Goal: Transaction & Acquisition: Book appointment/travel/reservation

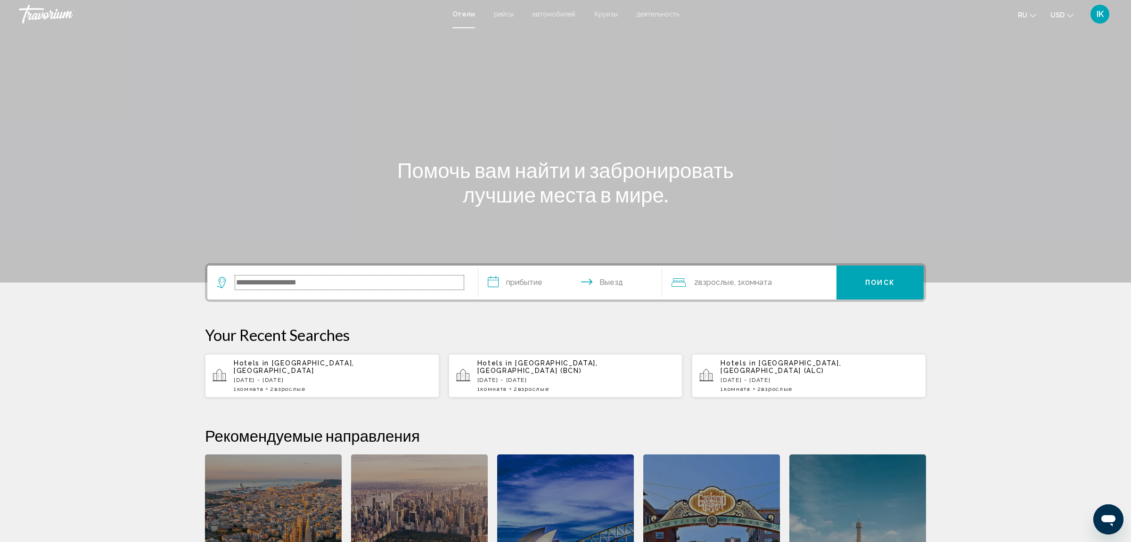
click at [276, 286] on input "Search widget" at bounding box center [349, 283] width 229 height 14
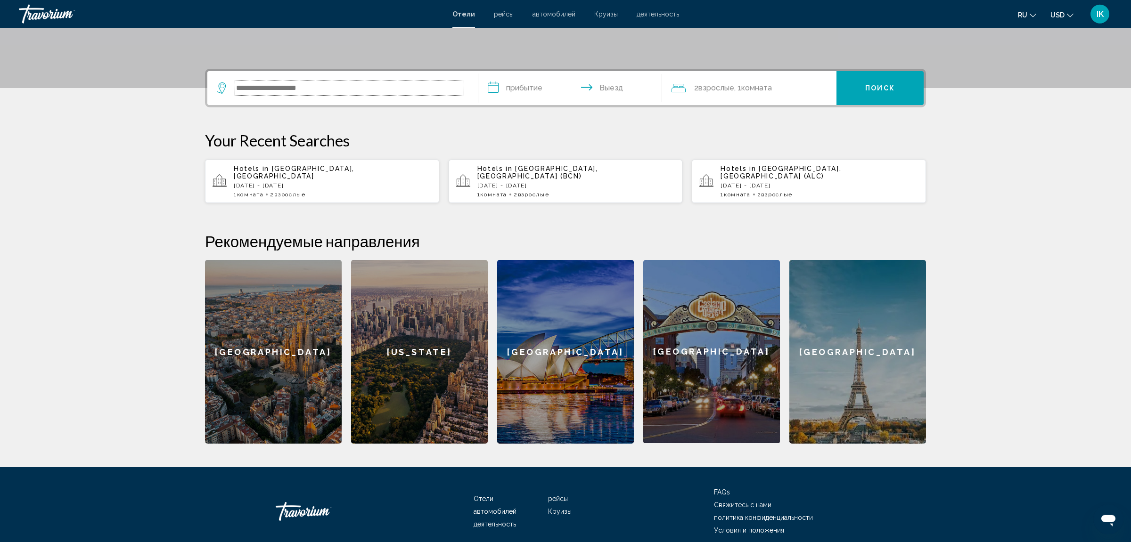
scroll to position [178, 0]
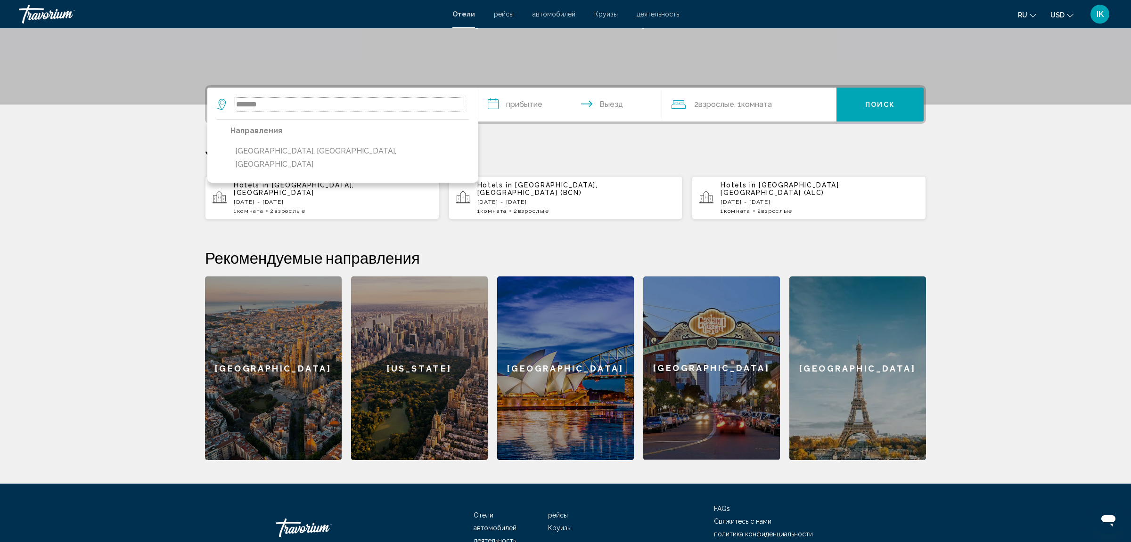
click at [330, 109] on input "*******" at bounding box center [349, 105] width 229 height 14
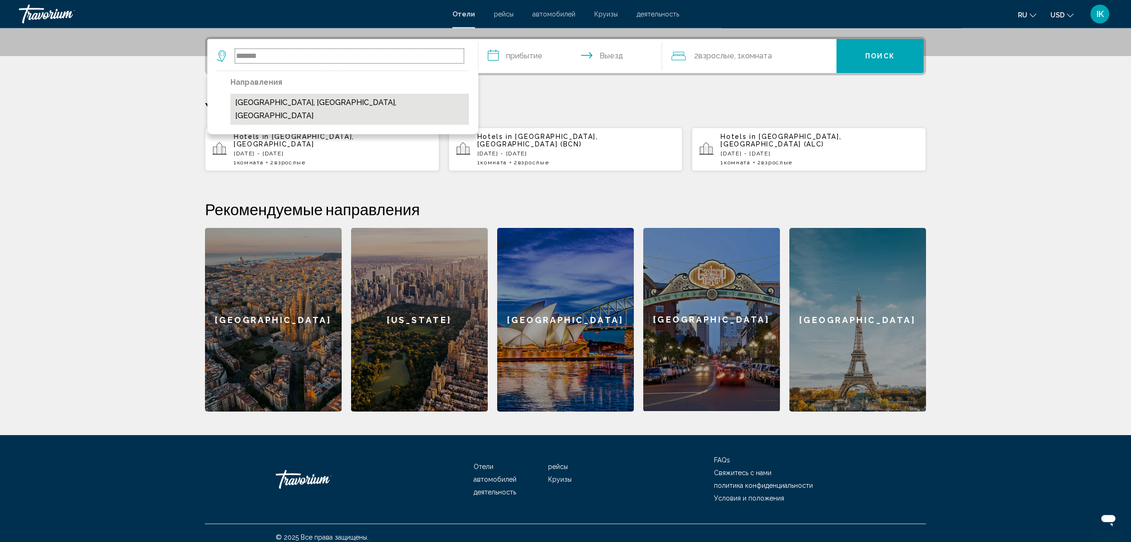
scroll to position [228, 0]
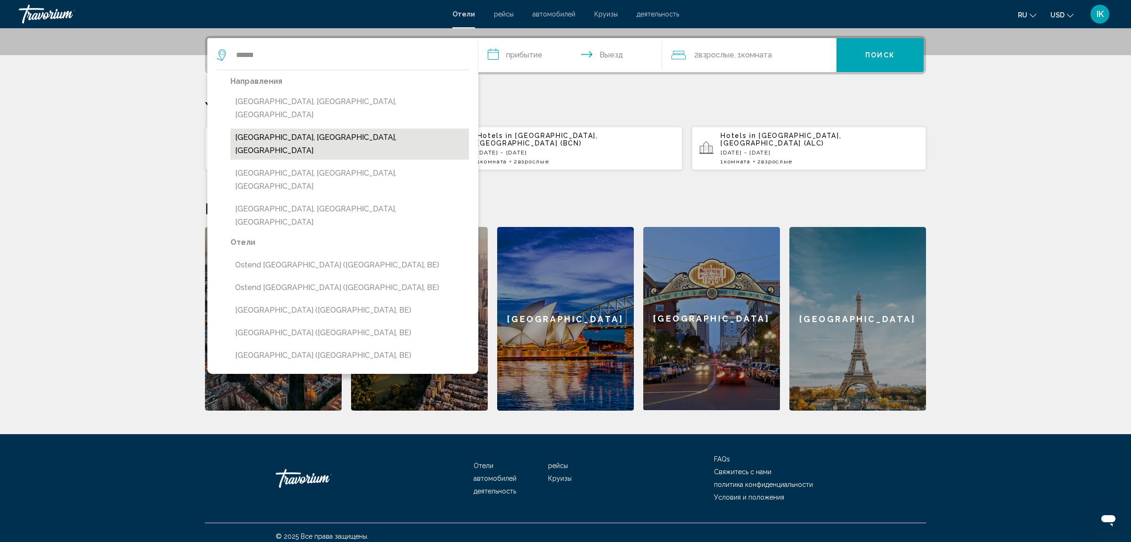
click at [323, 129] on button "[GEOGRAPHIC_DATA], [GEOGRAPHIC_DATA], [GEOGRAPHIC_DATA]" at bounding box center [349, 144] width 238 height 31
type input "**********"
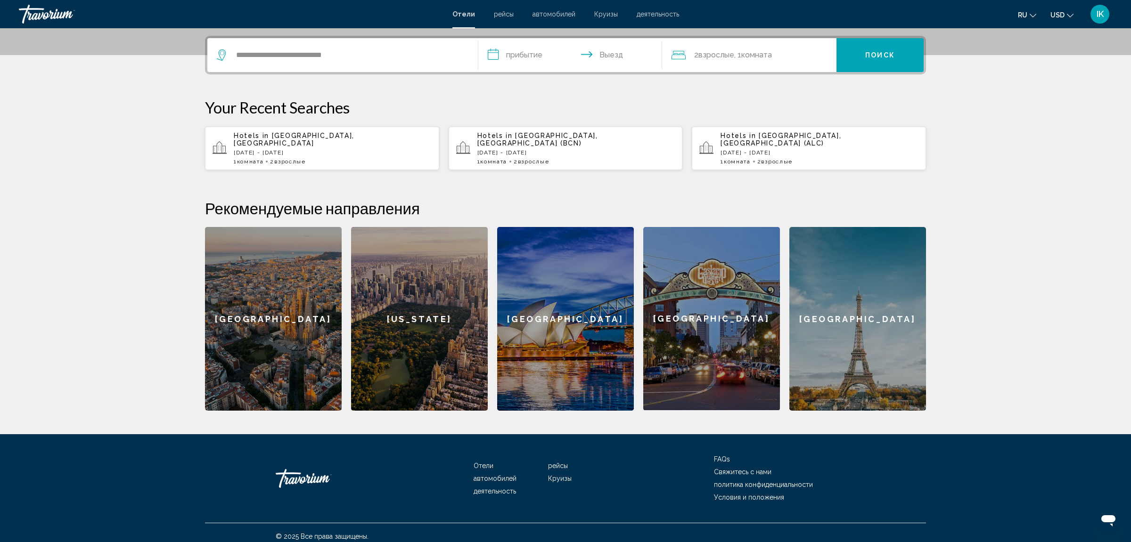
click at [520, 59] on input "**********" at bounding box center [572, 56] width 188 height 37
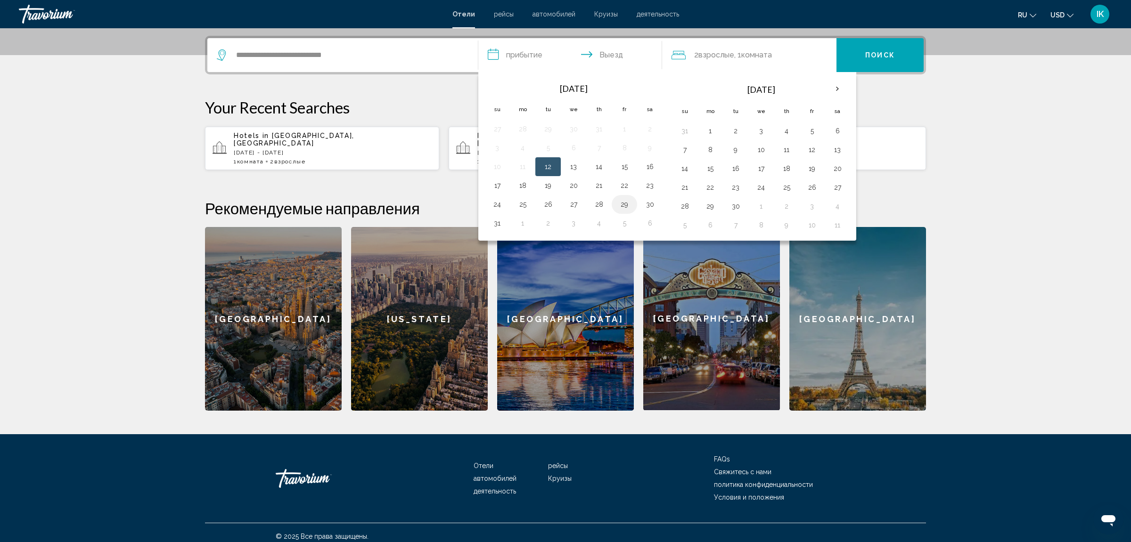
click at [629, 205] on button "29" at bounding box center [624, 204] width 15 height 13
click at [501, 223] on button "31" at bounding box center [497, 223] width 15 height 13
type input "**********"
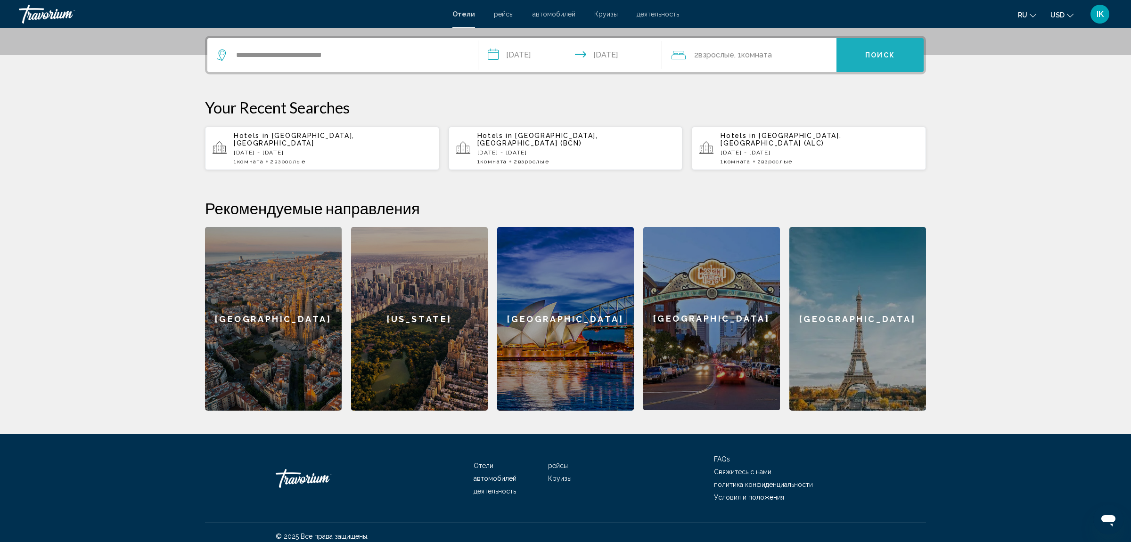
click at [874, 54] on span "Поиск" at bounding box center [880, 56] width 30 height 8
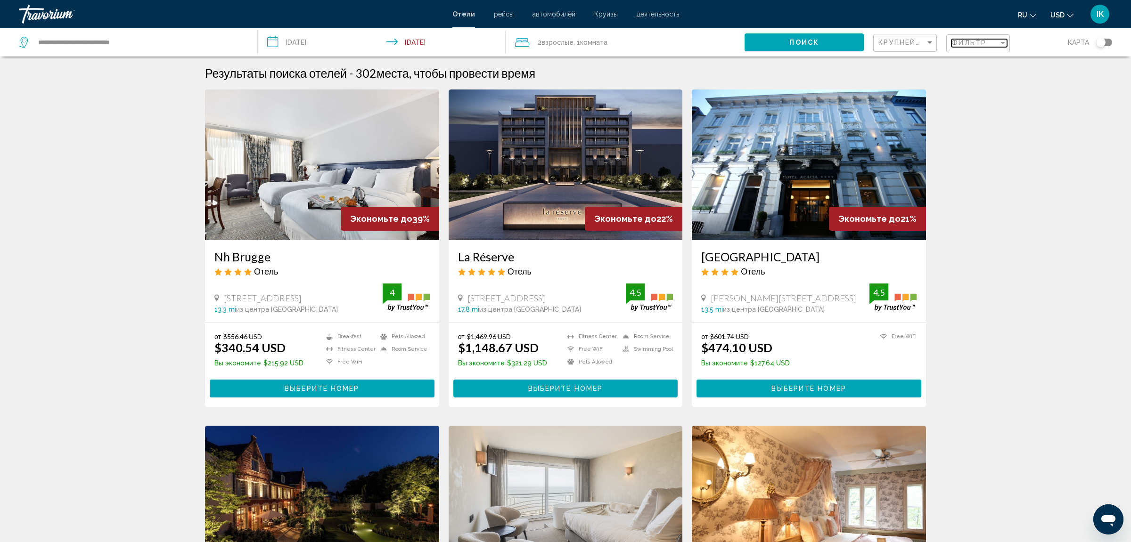
click at [992, 45] on div "Фильтр" at bounding box center [974, 43] width 47 height 8
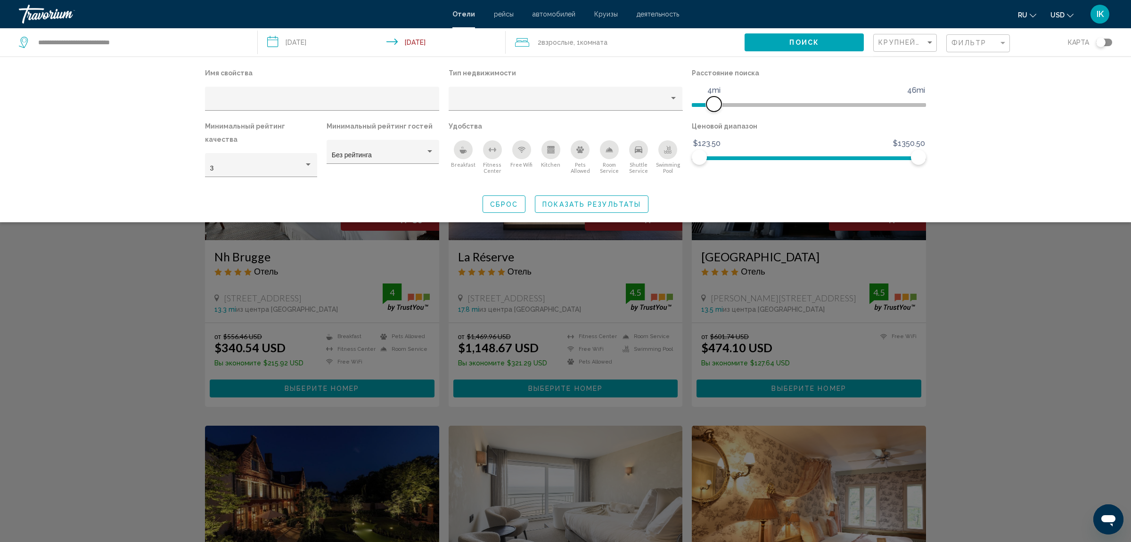
drag, startPoint x: 839, startPoint y: 105, endPoint x: 715, endPoint y: 103, distance: 123.9
click at [715, 103] on span "Hotel Filters" at bounding box center [713, 104] width 15 height 15
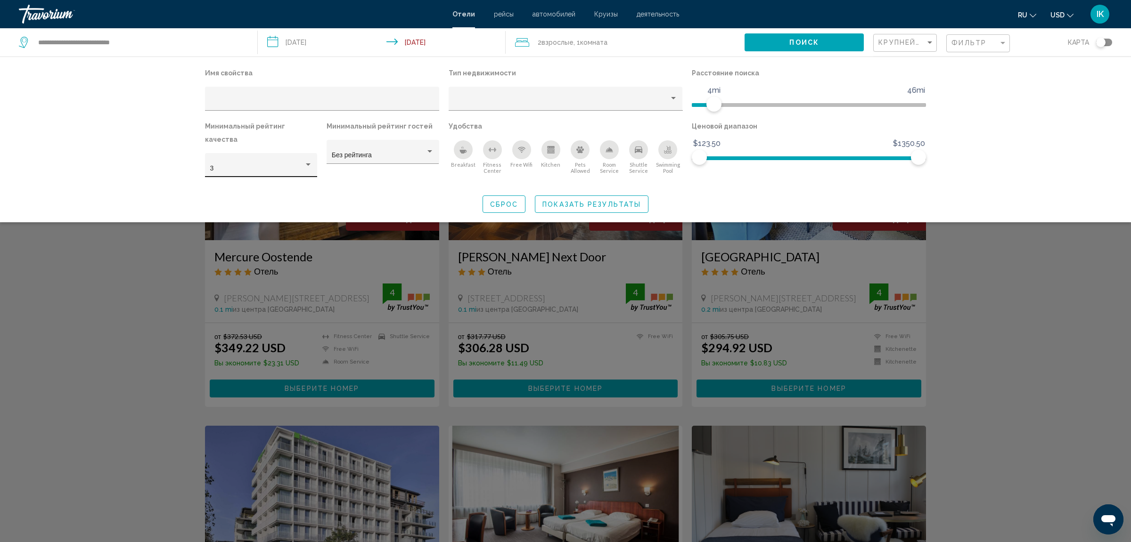
click at [307, 161] on div "Hotel Filters" at bounding box center [308, 165] width 8 height 8
click at [271, 172] on span "4" at bounding box center [261, 176] width 102 height 20
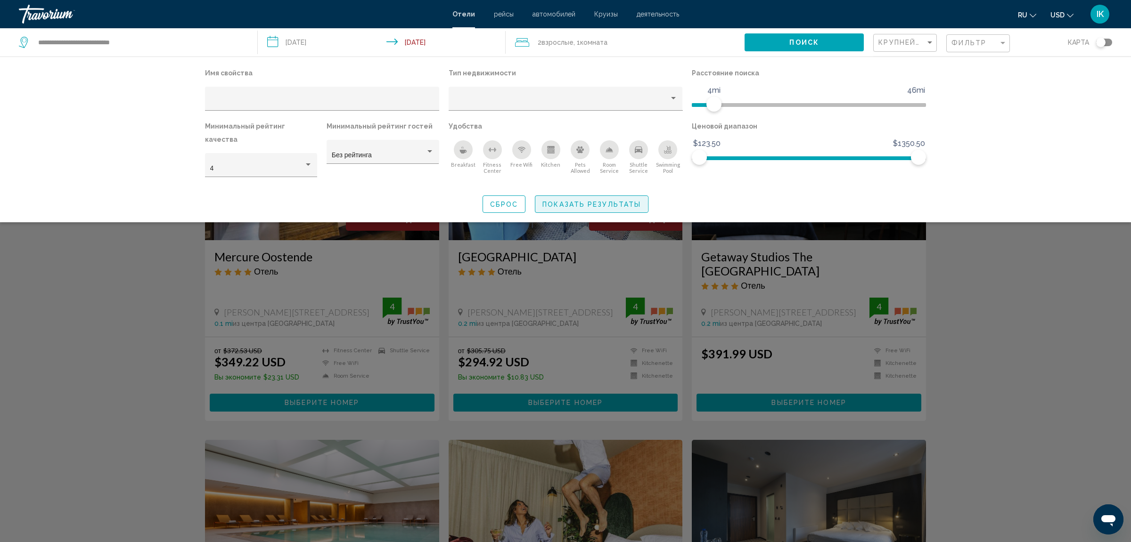
click at [588, 201] on span "Показать результаты" at bounding box center [591, 205] width 98 height 8
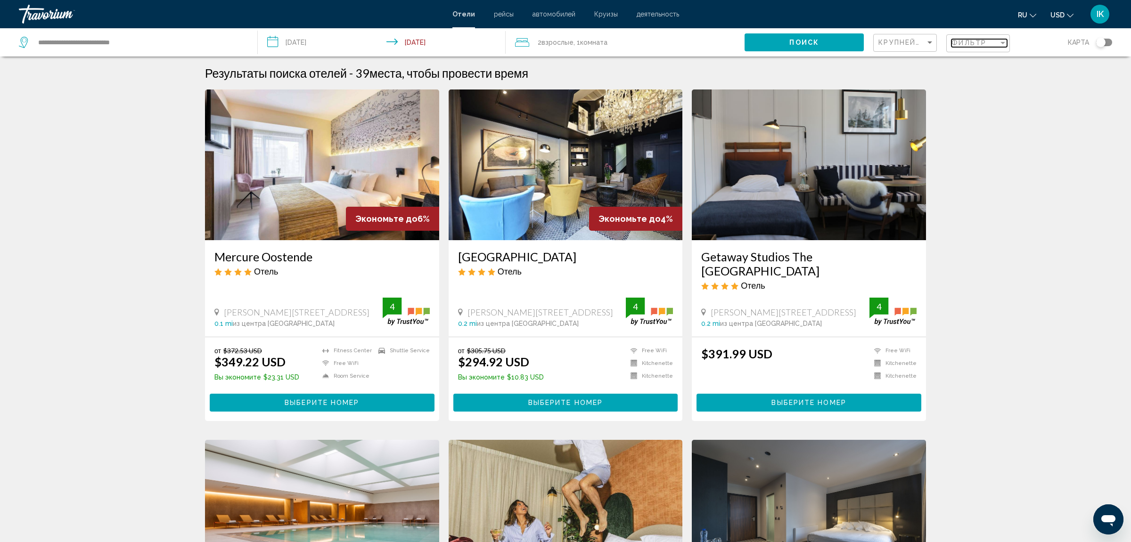
click at [981, 45] on span "Фильтр" at bounding box center [968, 43] width 35 height 8
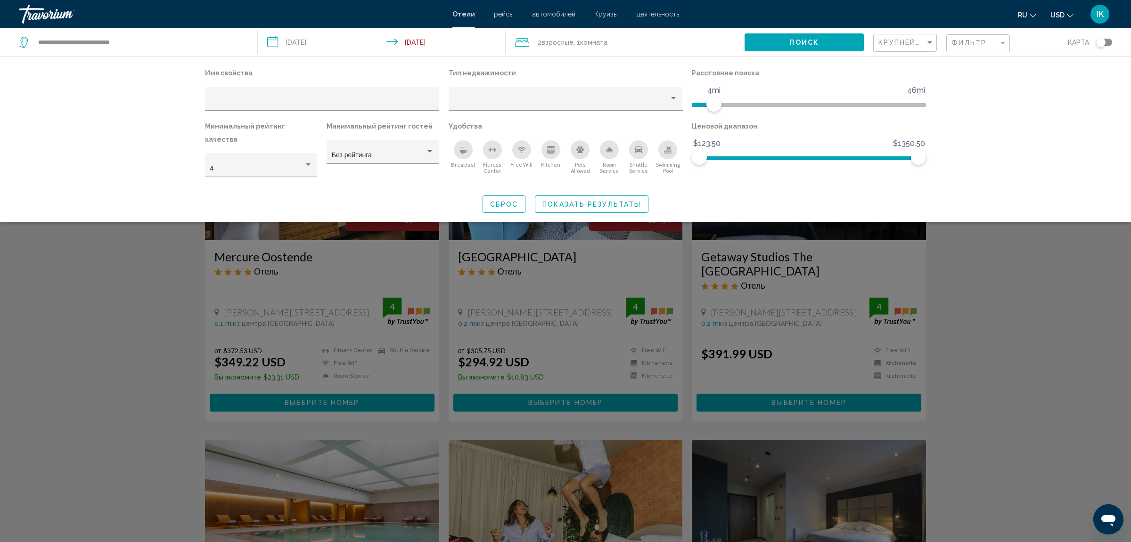
click at [668, 151] on icon "Swimming Pool" at bounding box center [668, 151] width 8 height 2
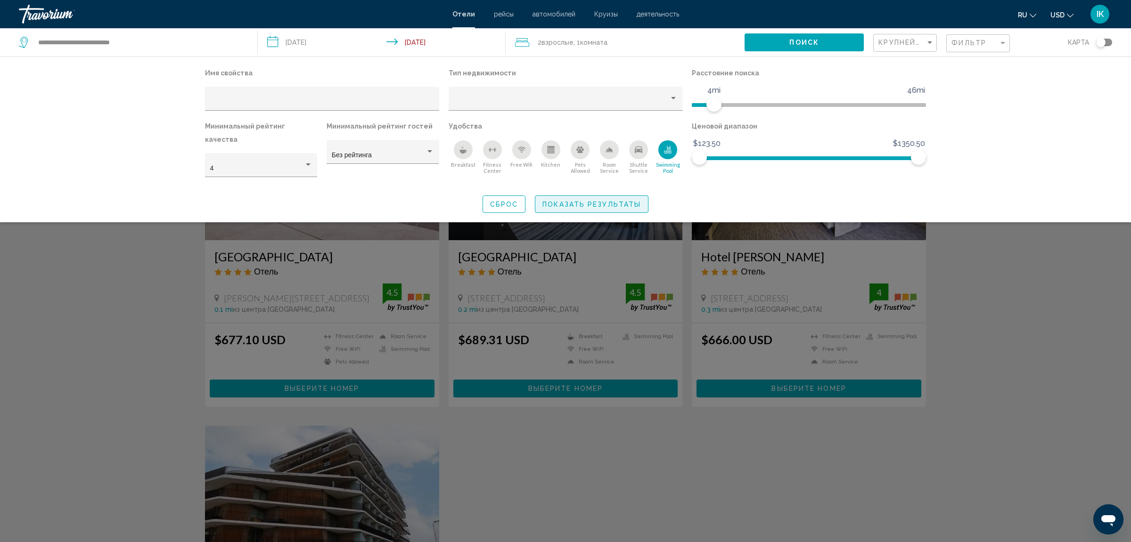
click at [610, 201] on span "Показать результаты" at bounding box center [591, 205] width 98 height 8
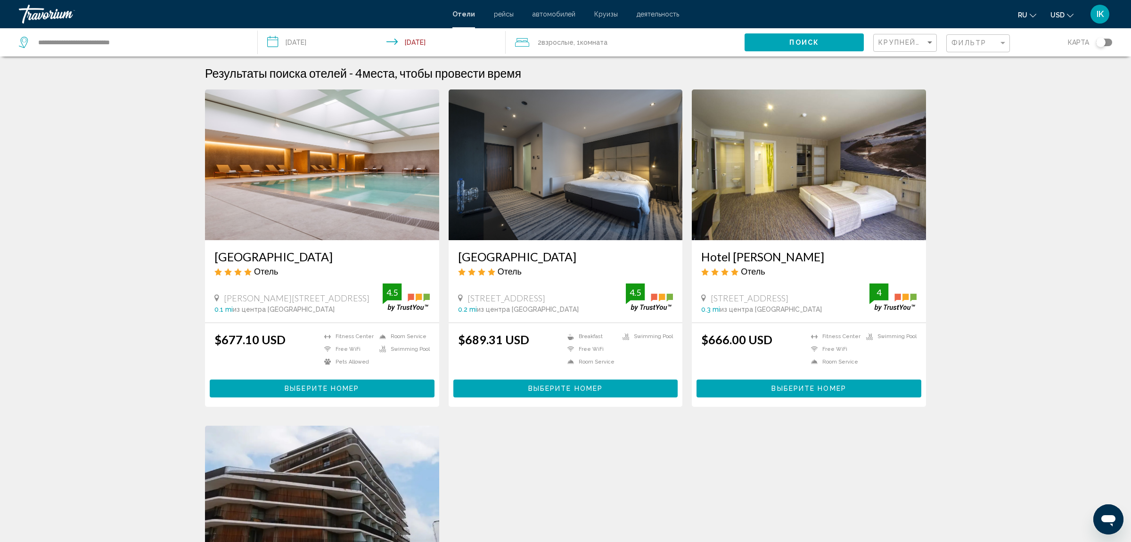
click at [994, 34] on mat-form-field "Фильтр" at bounding box center [978, 43] width 64 height 18
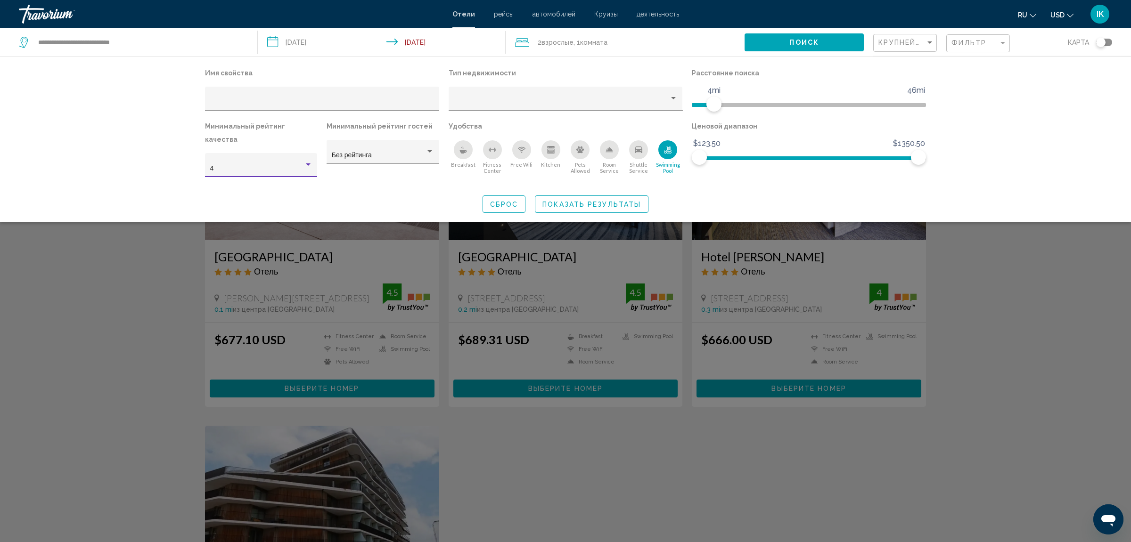
click at [306, 161] on div "Hotel Filters" at bounding box center [308, 165] width 8 height 8
click at [302, 134] on span "3" at bounding box center [261, 136] width 102 height 20
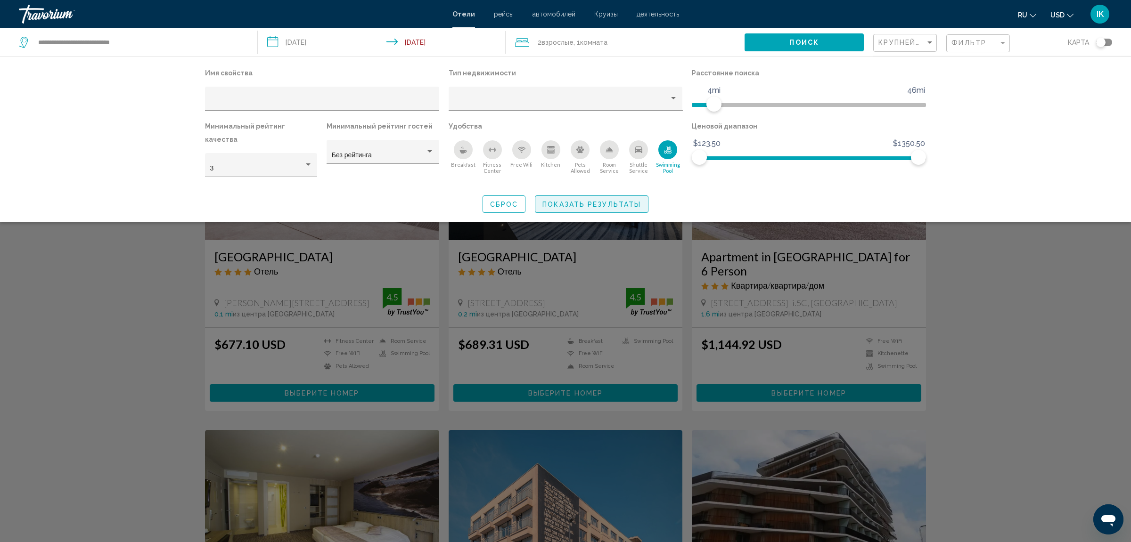
click at [614, 201] on span "Показать результаты" at bounding box center [591, 205] width 98 height 8
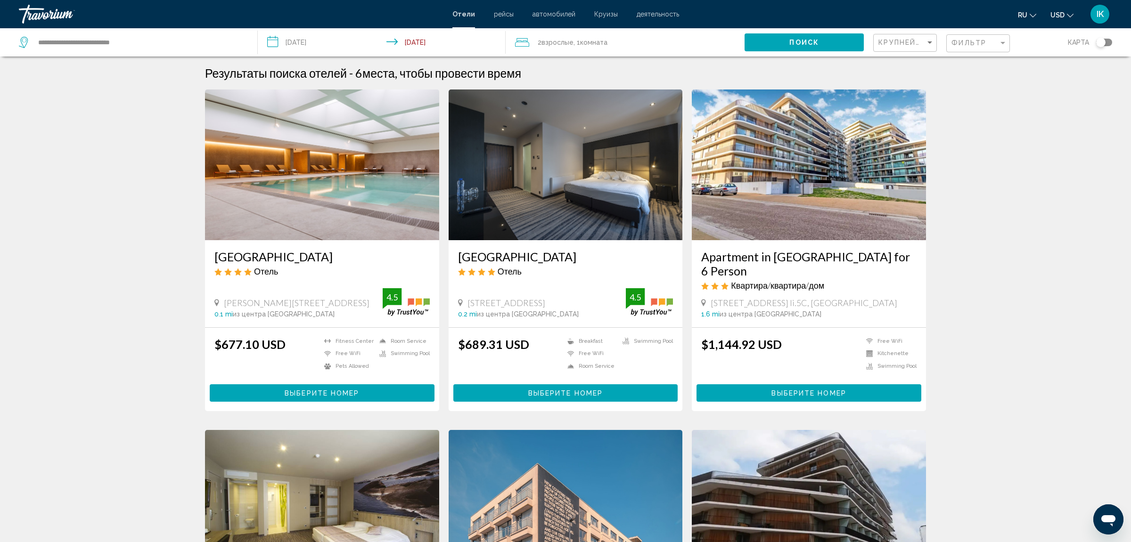
click at [994, 47] on div "Фильтр" at bounding box center [979, 43] width 56 height 17
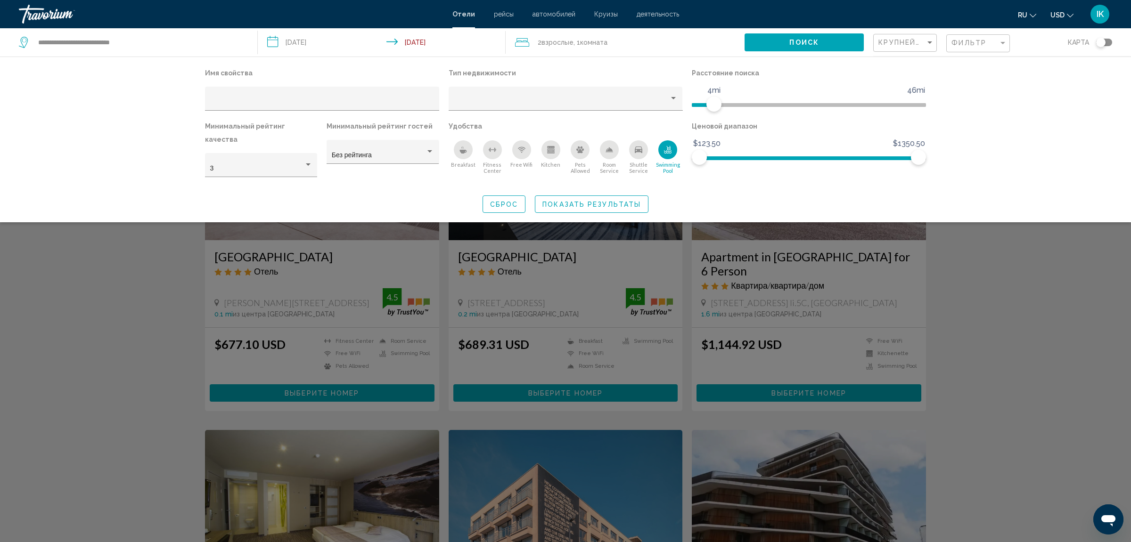
click at [672, 151] on div "Swimming Pool" at bounding box center [667, 149] width 19 height 19
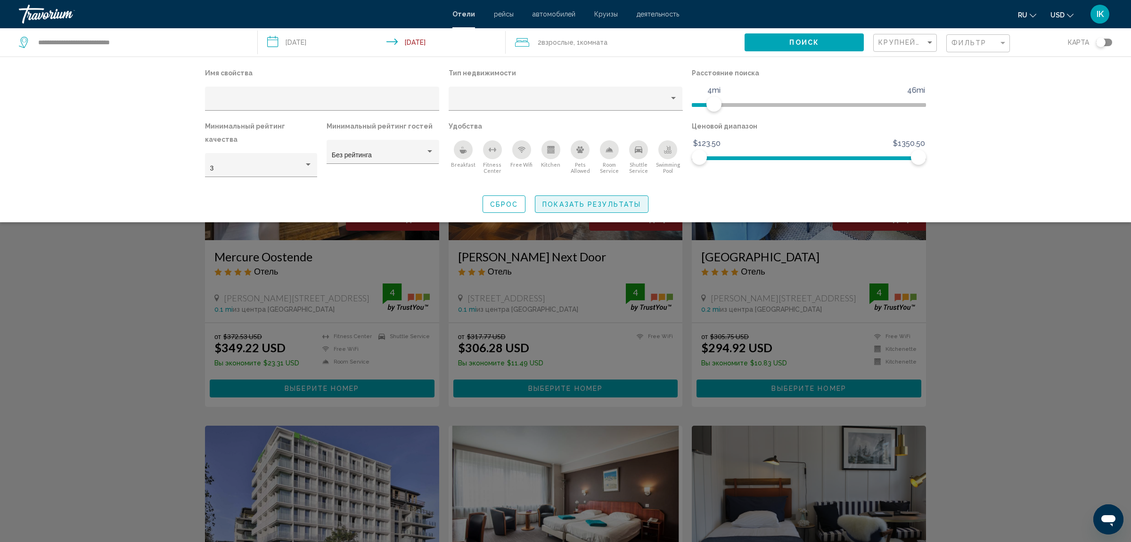
click at [571, 201] on span "Показать результаты" at bounding box center [591, 205] width 98 height 8
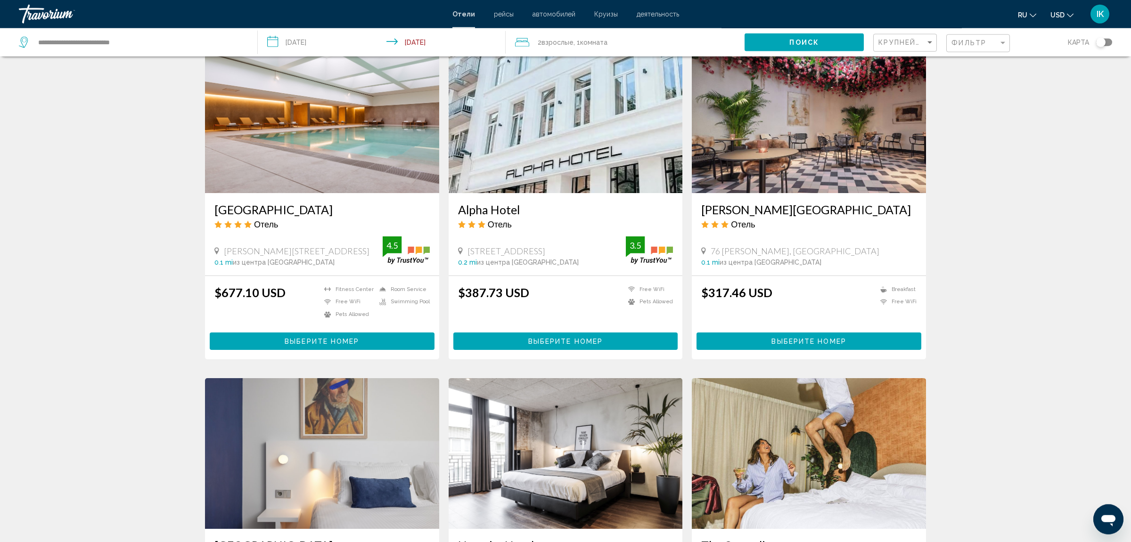
scroll to position [891, 0]
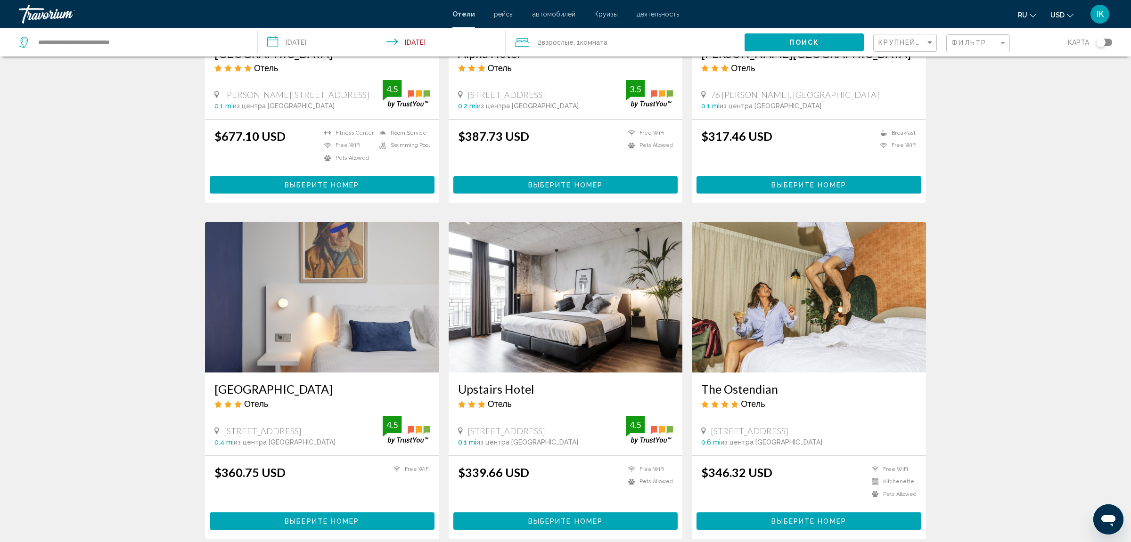
click at [777, 391] on h3 "The Ostendian" at bounding box center [808, 389] width 215 height 14
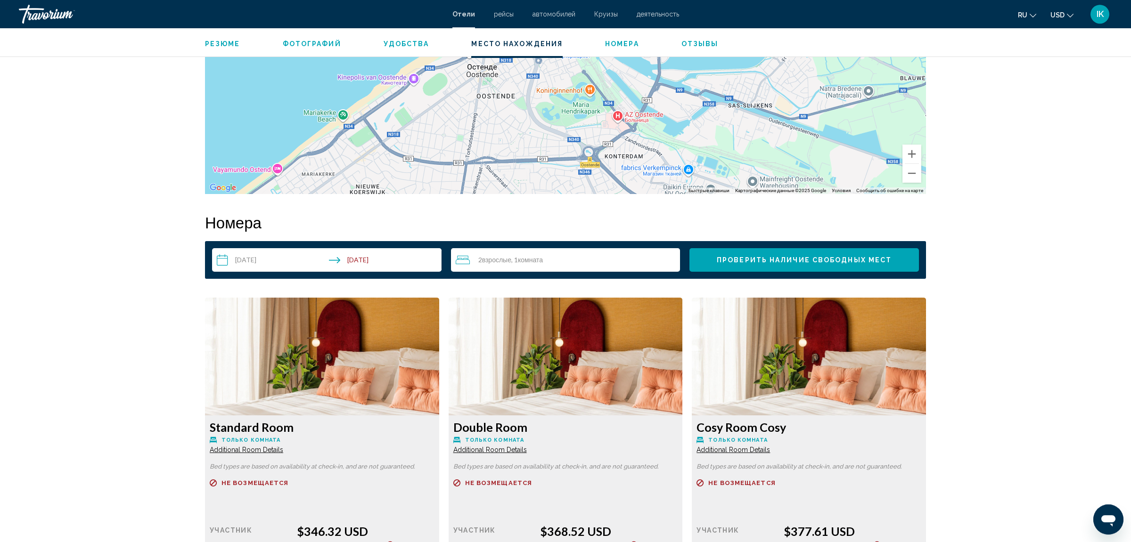
scroll to position [1035, 0]
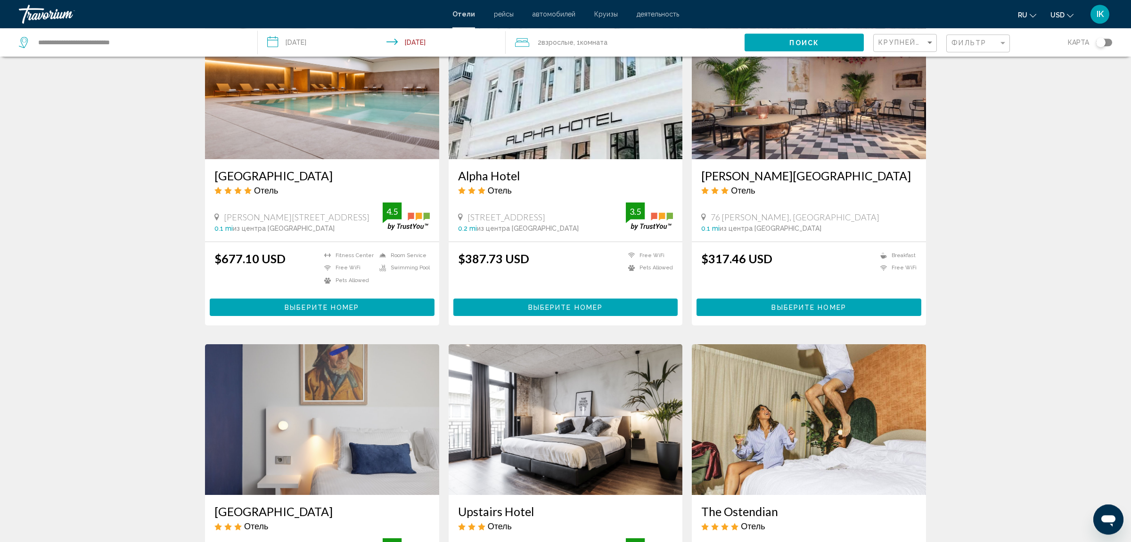
scroll to position [714, 0]
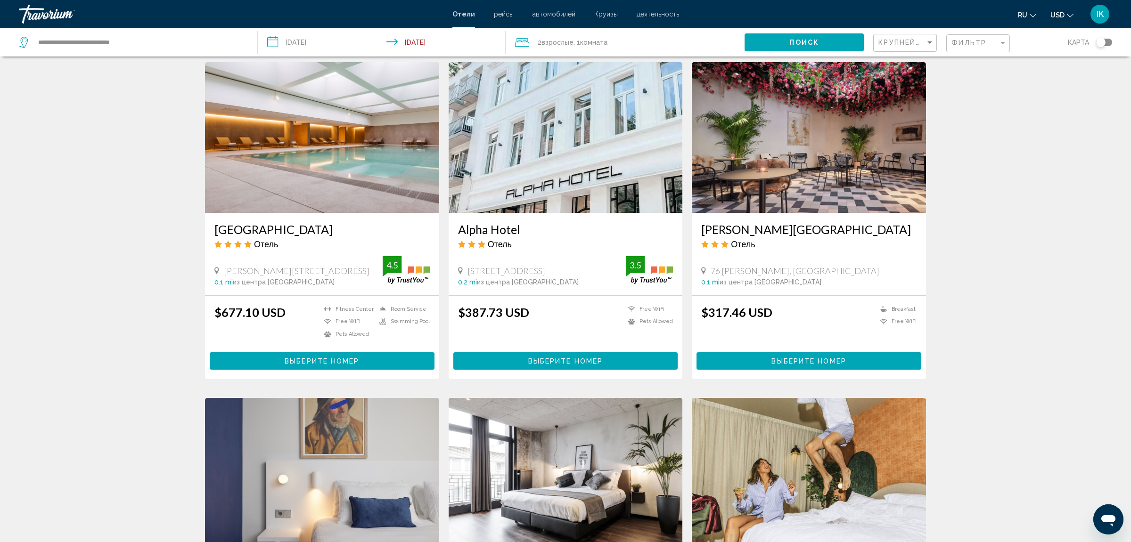
click at [292, 356] on button "Выберите номер" at bounding box center [322, 360] width 225 height 17
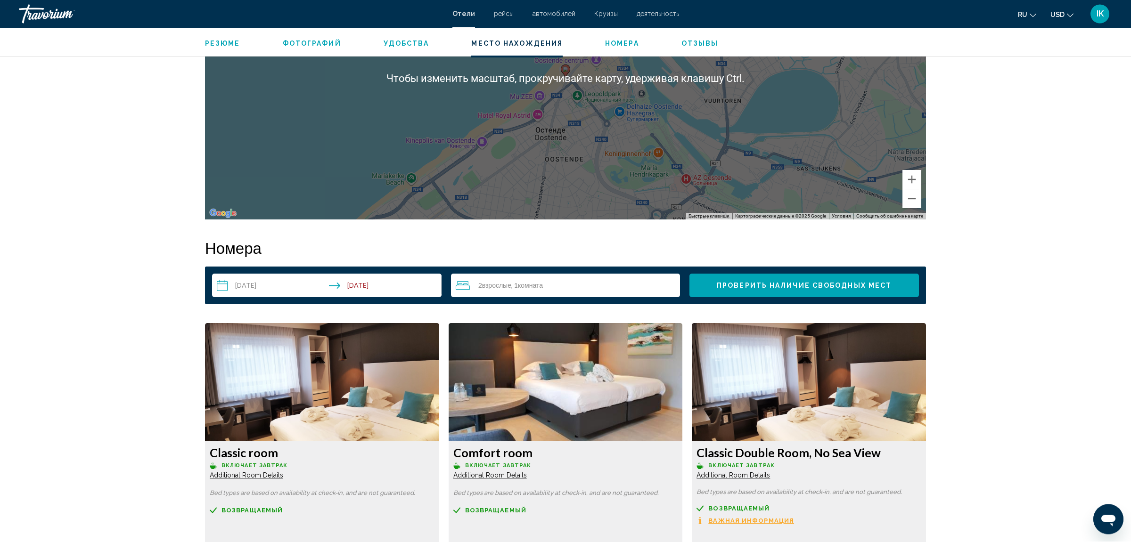
scroll to position [993, 0]
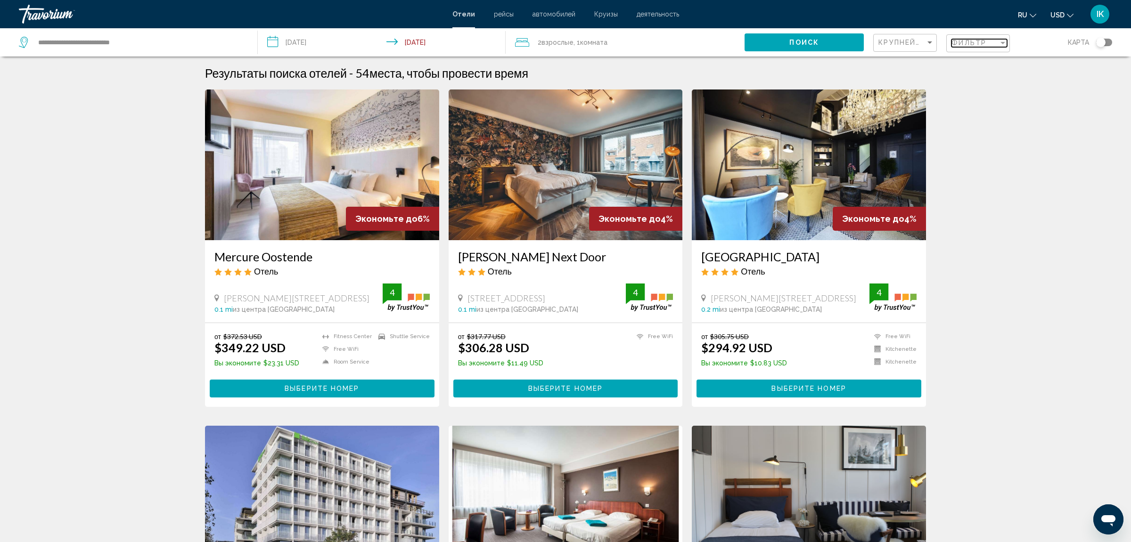
click at [967, 42] on span "Фильтр" at bounding box center [968, 43] width 35 height 8
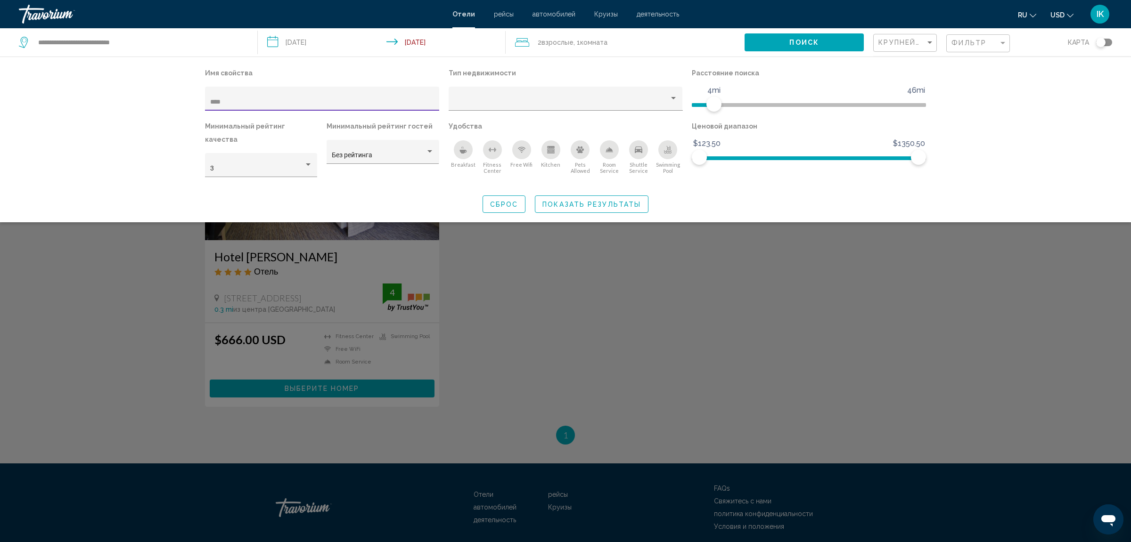
type input "****"
click at [556, 294] on div "Search widget" at bounding box center [565, 341] width 1131 height 401
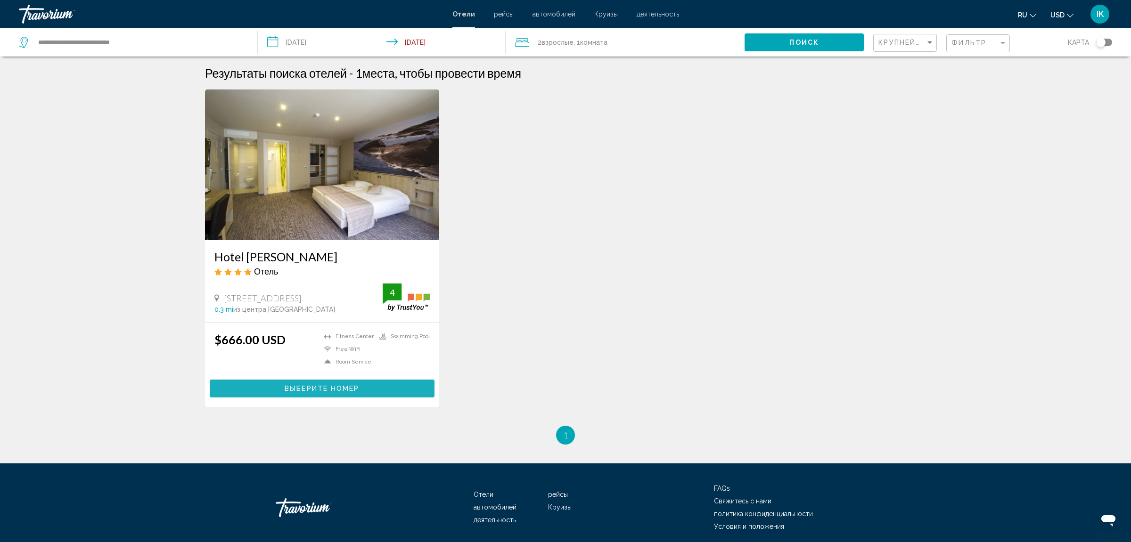
click at [345, 384] on button "Выберите номер" at bounding box center [322, 388] width 225 height 17
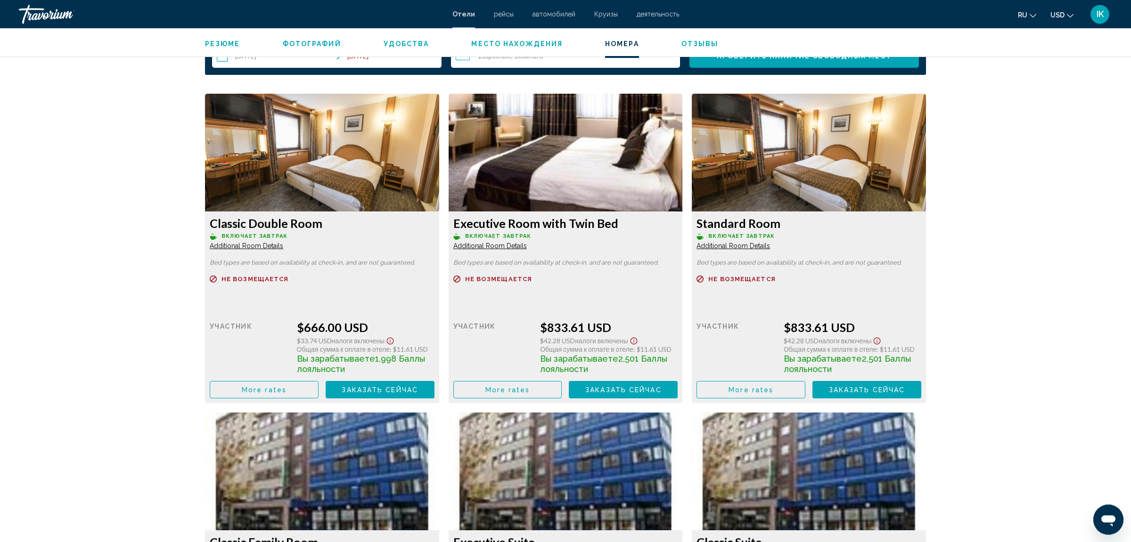
scroll to position [1237, 0]
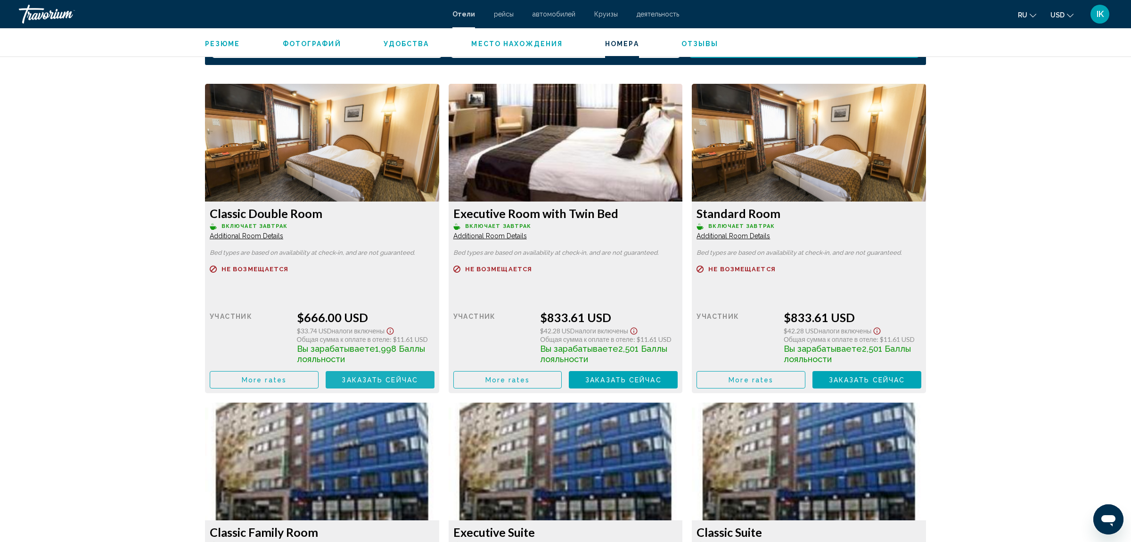
click at [375, 381] on span "Заказать сейчас" at bounding box center [380, 380] width 76 height 8
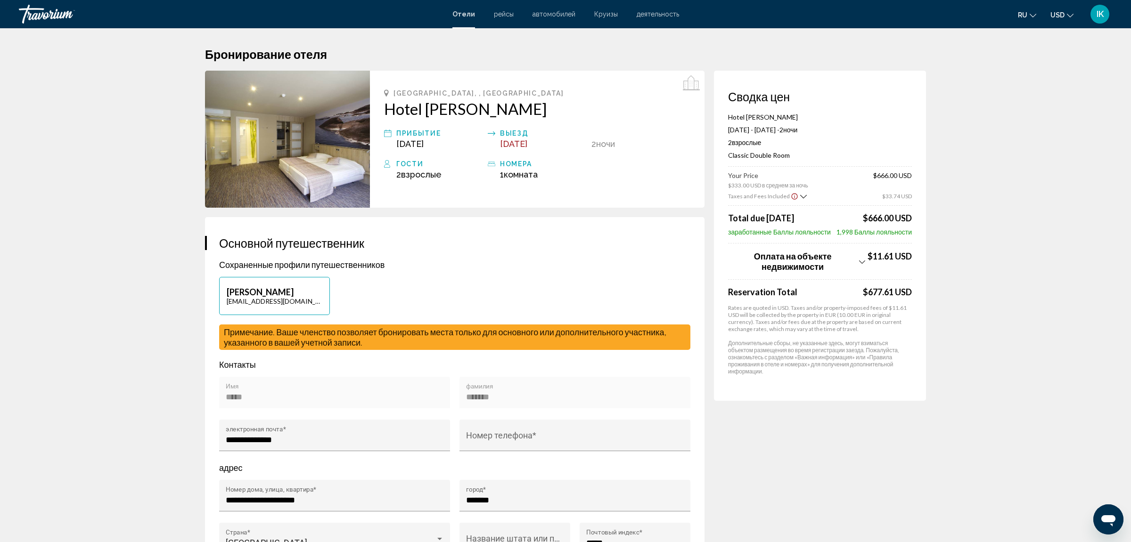
click at [1069, 13] on icon "Change currency" at bounding box center [1070, 15] width 7 height 7
click at [1055, 89] on button "EUR (€)" at bounding box center [1043, 87] width 48 height 12
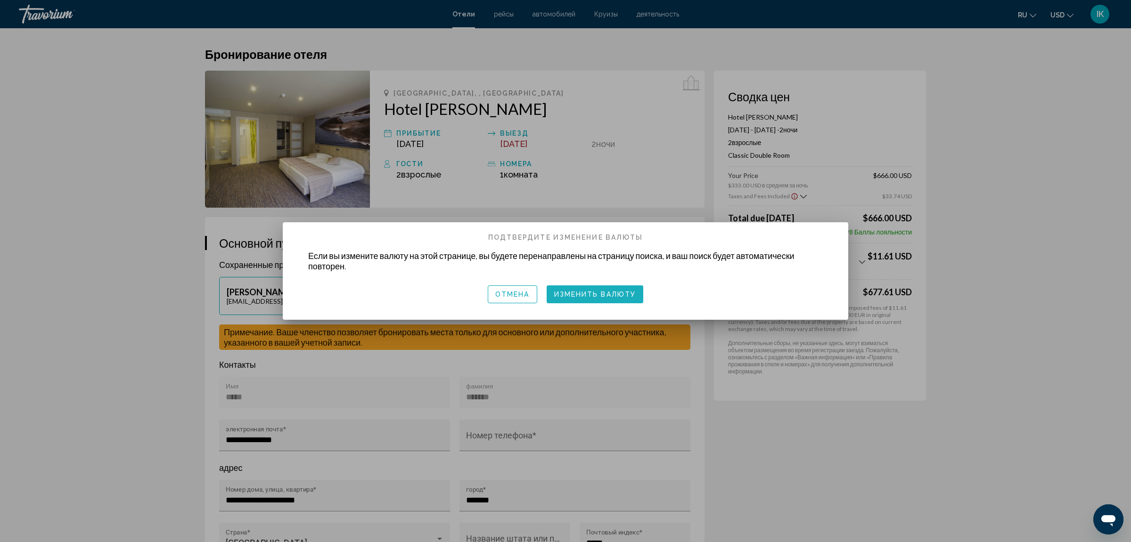
click at [593, 297] on span "Изменить валюту" at bounding box center [595, 295] width 82 height 8
